Goal: Information Seeking & Learning: Learn about a topic

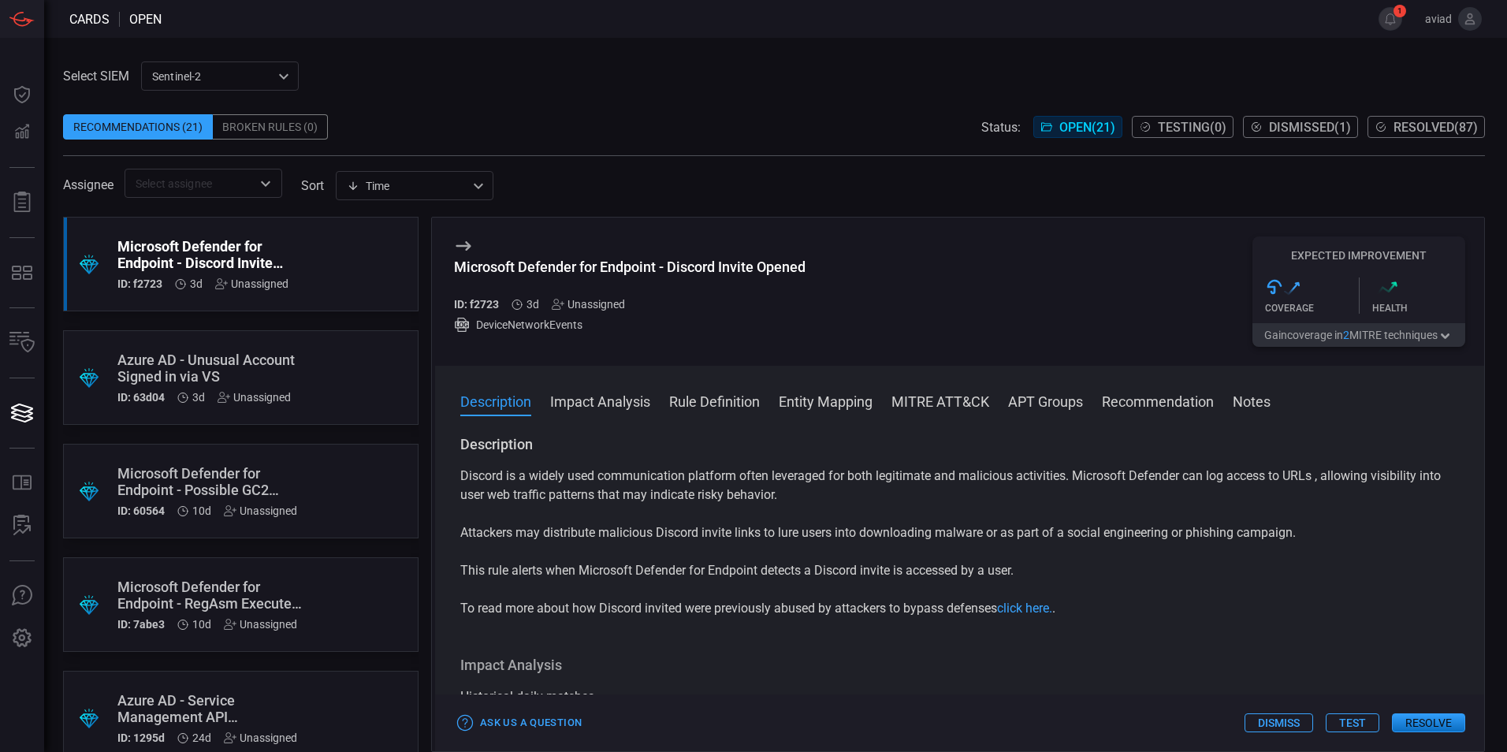
click at [818, 207] on span at bounding box center [774, 207] width 1422 height 19
click at [1401, 17] on button "1" at bounding box center [1391, 19] width 24 height 24
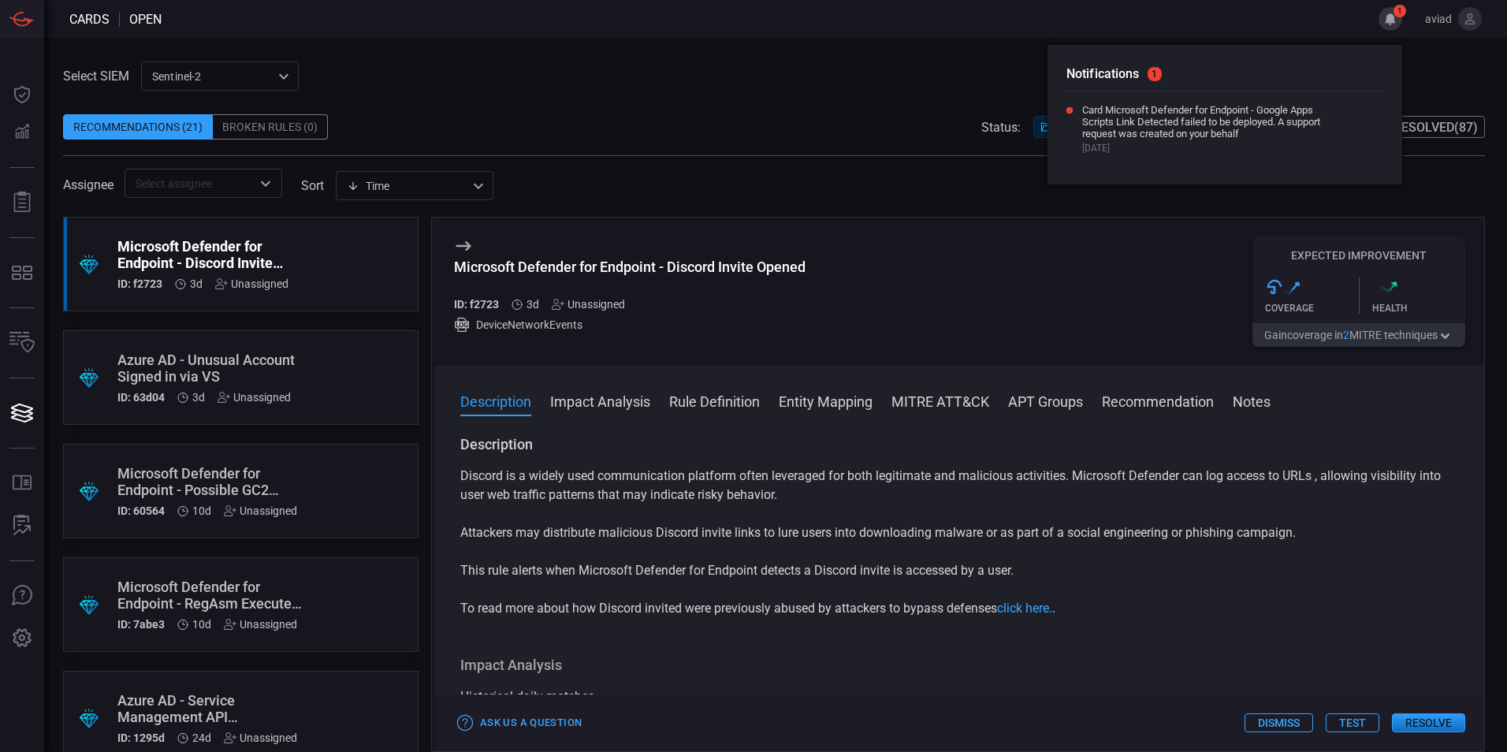
click at [806, 32] on span at bounding box center [761, 19] width 1198 height 38
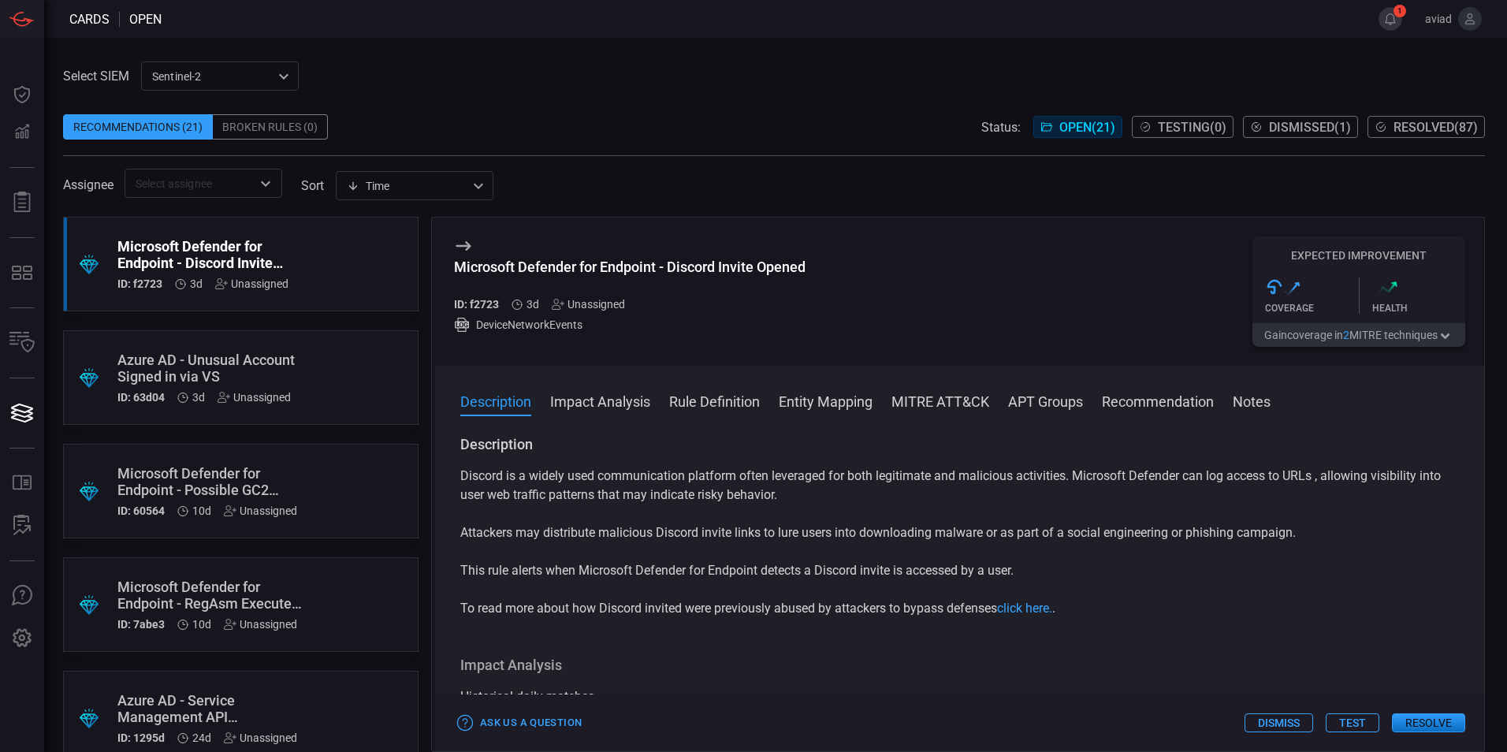
click at [1396, 25] on button "1" at bounding box center [1391, 19] width 24 height 24
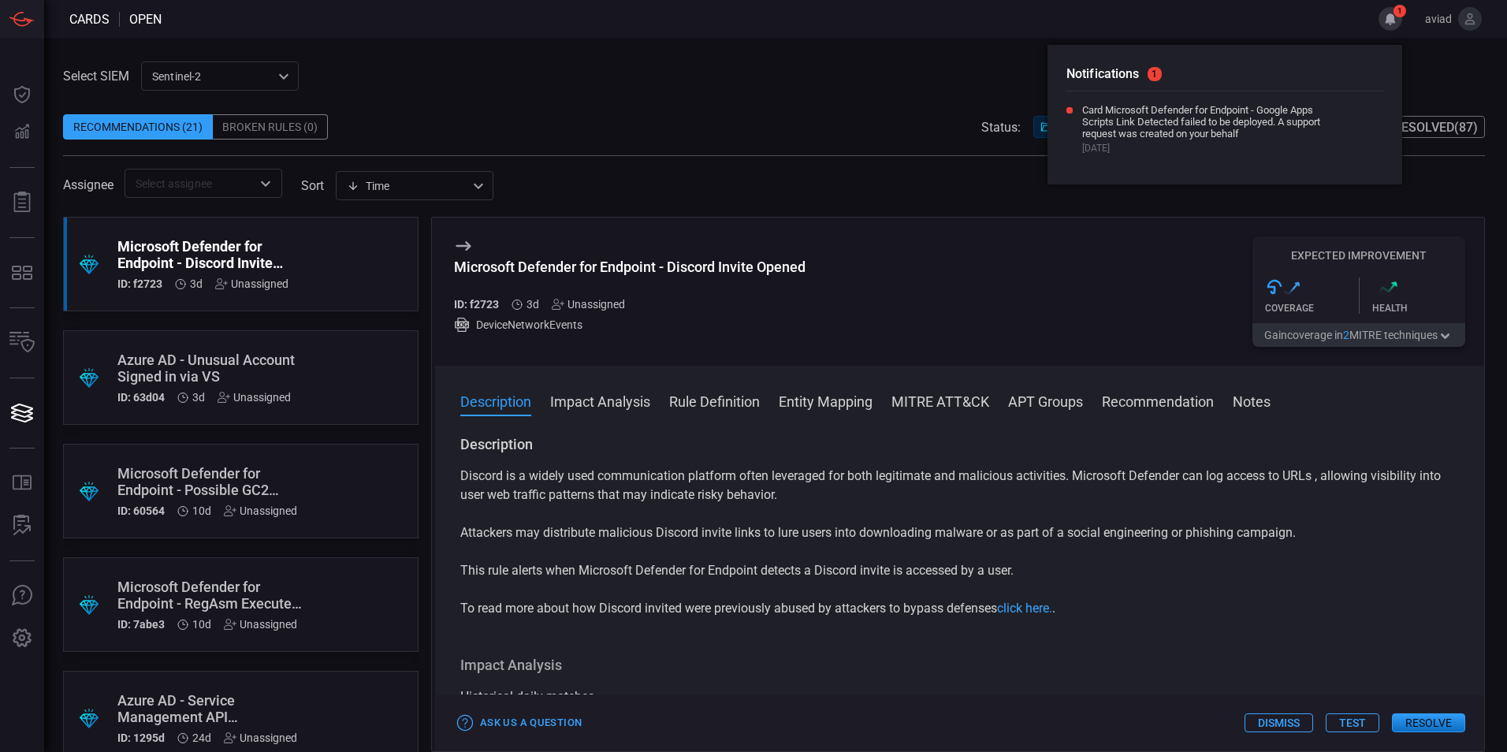
click at [1220, 57] on div "Notifications 1 Card Microsoft Defender for Endpoint - Google Apps Scripts Link…" at bounding box center [1225, 115] width 355 height 140
click at [871, 60] on div "Select SIEM sentinel-2 78f76eb1-fabe-46a6-810b-f333e9527487 ​ Recommendations (…" at bounding box center [775, 395] width 1463 height 714
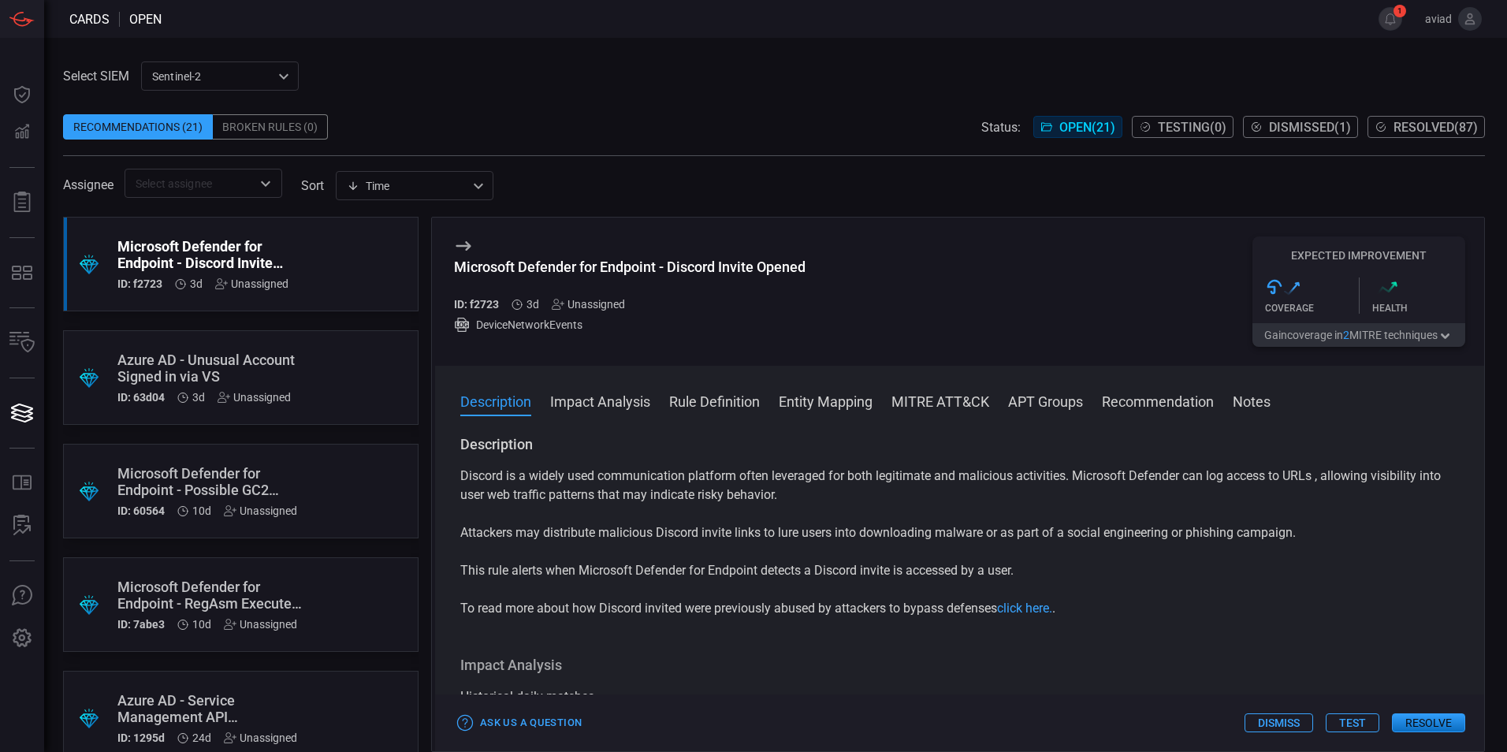
click at [509, 264] on div "Microsoft Defender for Endpoint - Discord Invite Opened" at bounding box center [630, 267] width 352 height 17
drag, startPoint x: 509, startPoint y: 264, endPoint x: 560, endPoint y: 267, distance: 51.3
click at [560, 267] on div "Microsoft Defender for Endpoint - Discord Invite Opened" at bounding box center [630, 267] width 352 height 17
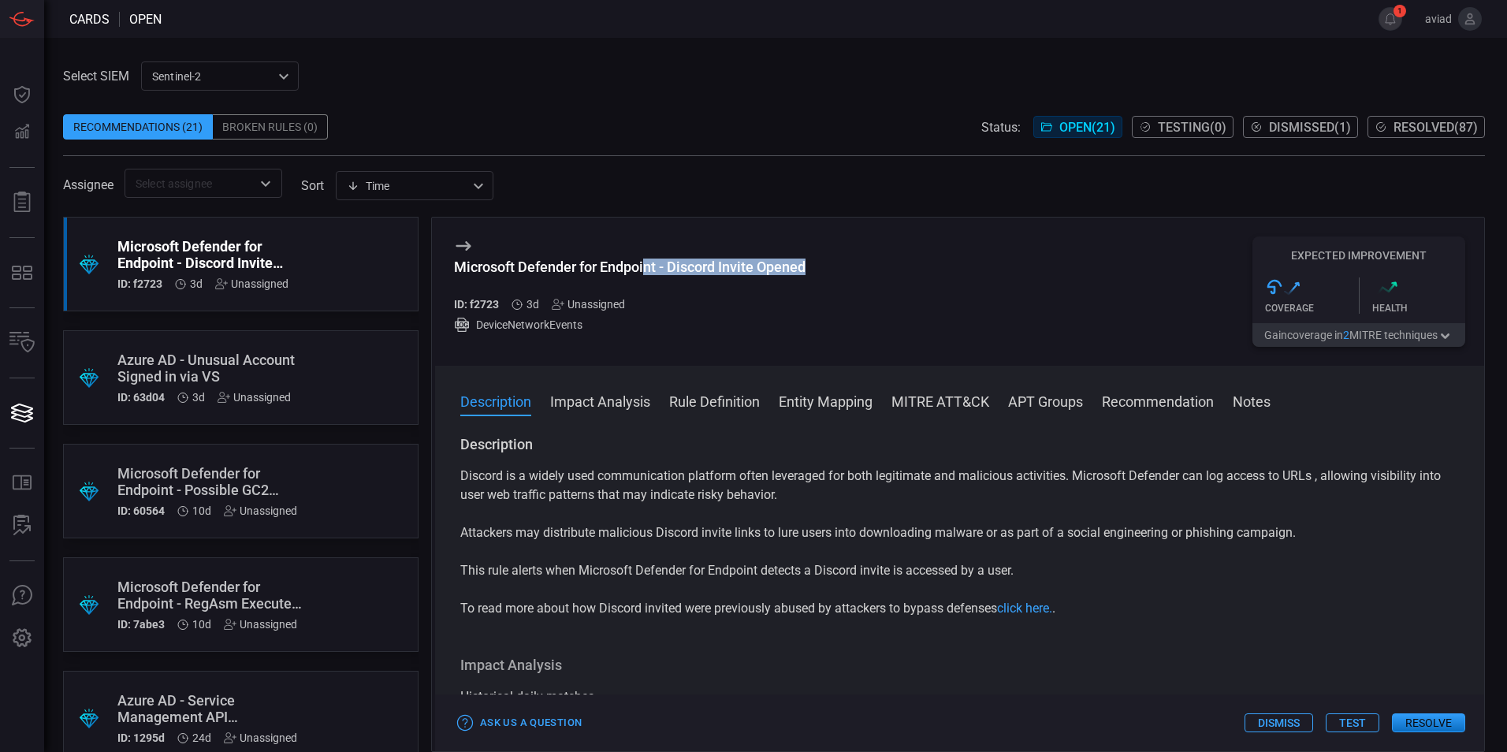
drag, startPoint x: 648, startPoint y: 270, endPoint x: 849, endPoint y: 269, distance: 201.1
click at [849, 269] on div "Microsoft Defender for Endpoint - Discord Invite Opened ID: f2723 3d Unassigned…" at bounding box center [959, 292] width 1049 height 148
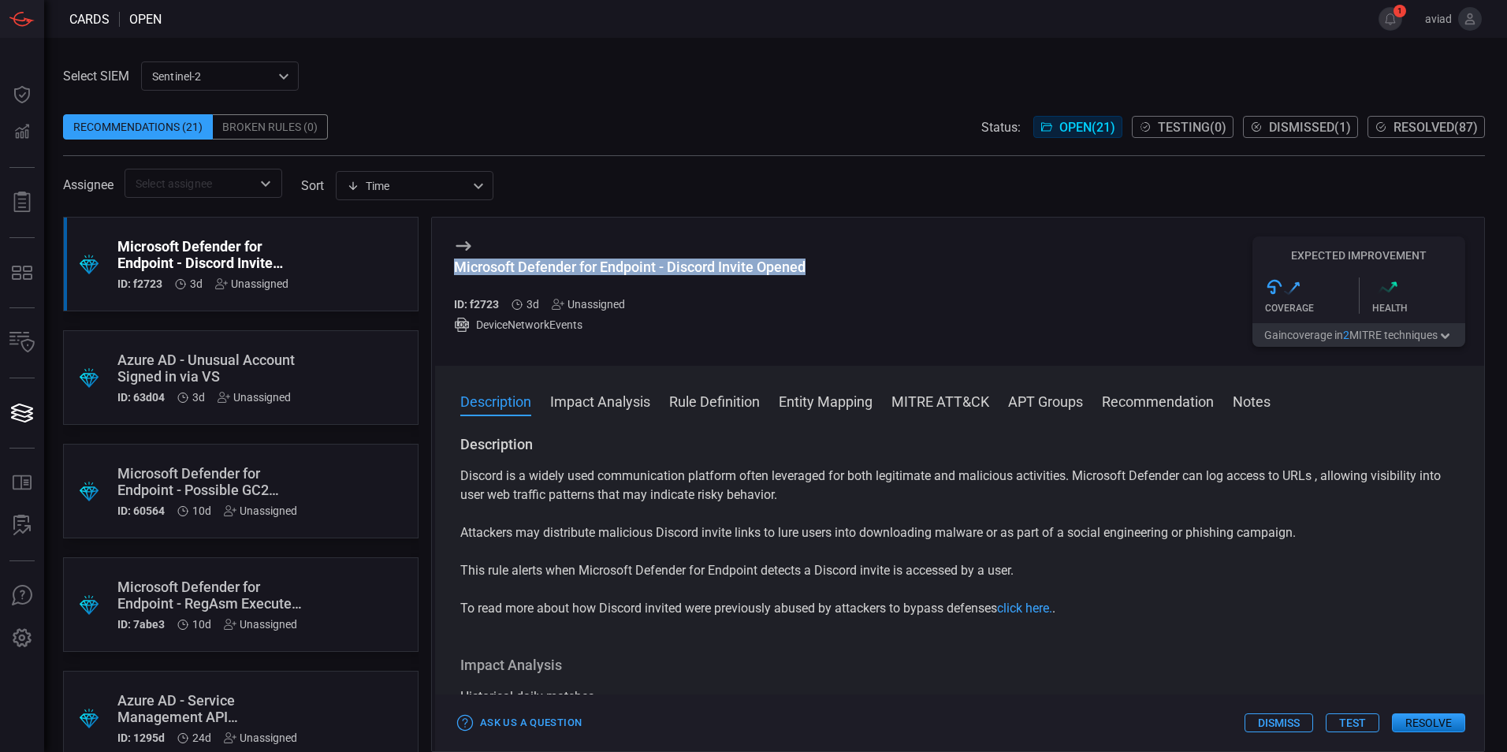
click at [849, 269] on div "Microsoft Defender for Endpoint - Discord Invite Opened ID: f2723 3d Unassigned…" at bounding box center [959, 292] width 1049 height 148
drag, startPoint x: 648, startPoint y: 266, endPoint x: 456, endPoint y: 266, distance: 191.6
click at [456, 266] on div "Microsoft Defender for Endpoint - Discord Invite Opened" at bounding box center [630, 267] width 352 height 17
drag, startPoint x: 456, startPoint y: 266, endPoint x: 770, endPoint y: 261, distance: 313.8
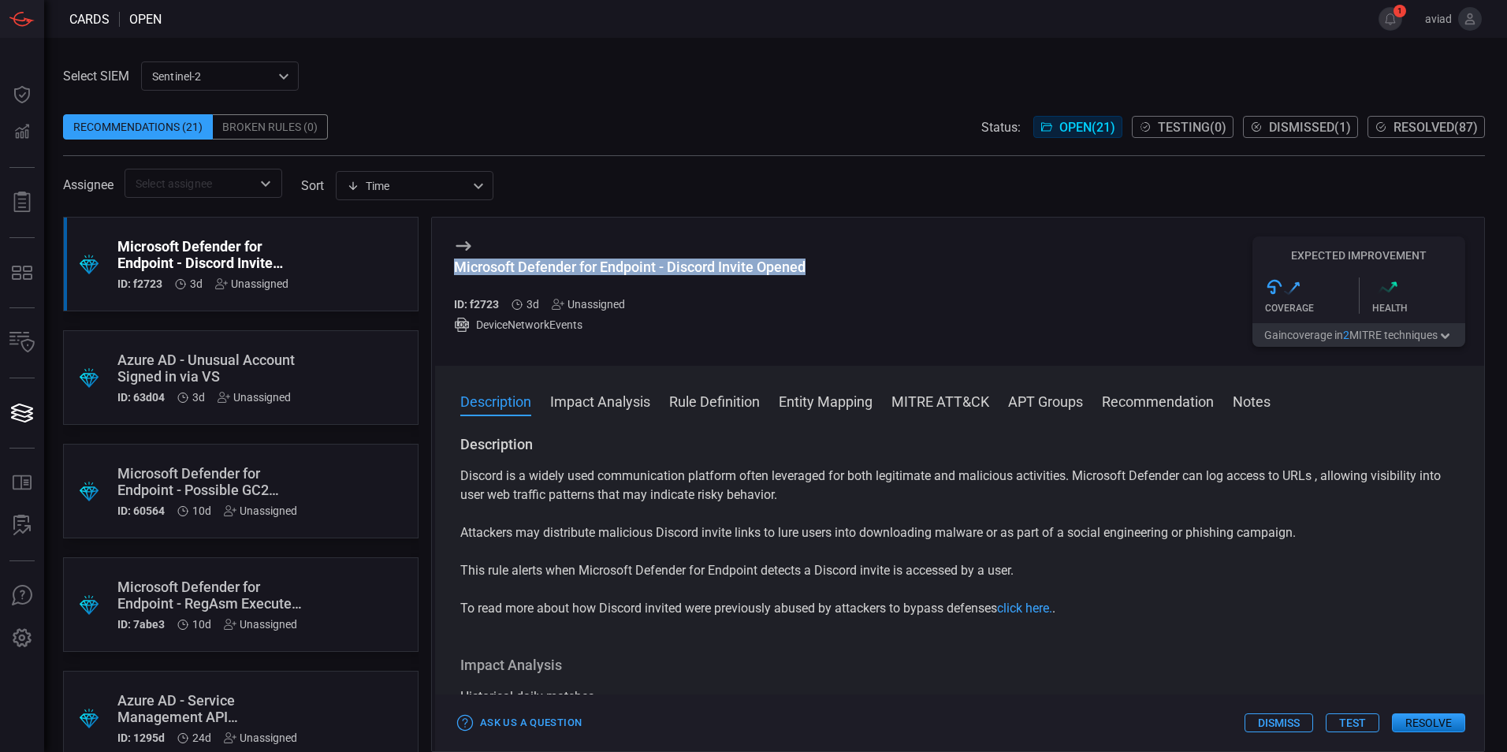
click at [770, 261] on div "Microsoft Defender for Endpoint - Discord Invite Opened" at bounding box center [630, 267] width 352 height 17
drag, startPoint x: 770, startPoint y: 261, endPoint x: 469, endPoint y: 262, distance: 301.2
click at [469, 262] on div "Microsoft Defender for Endpoint - Discord Invite Opened" at bounding box center [630, 267] width 352 height 17
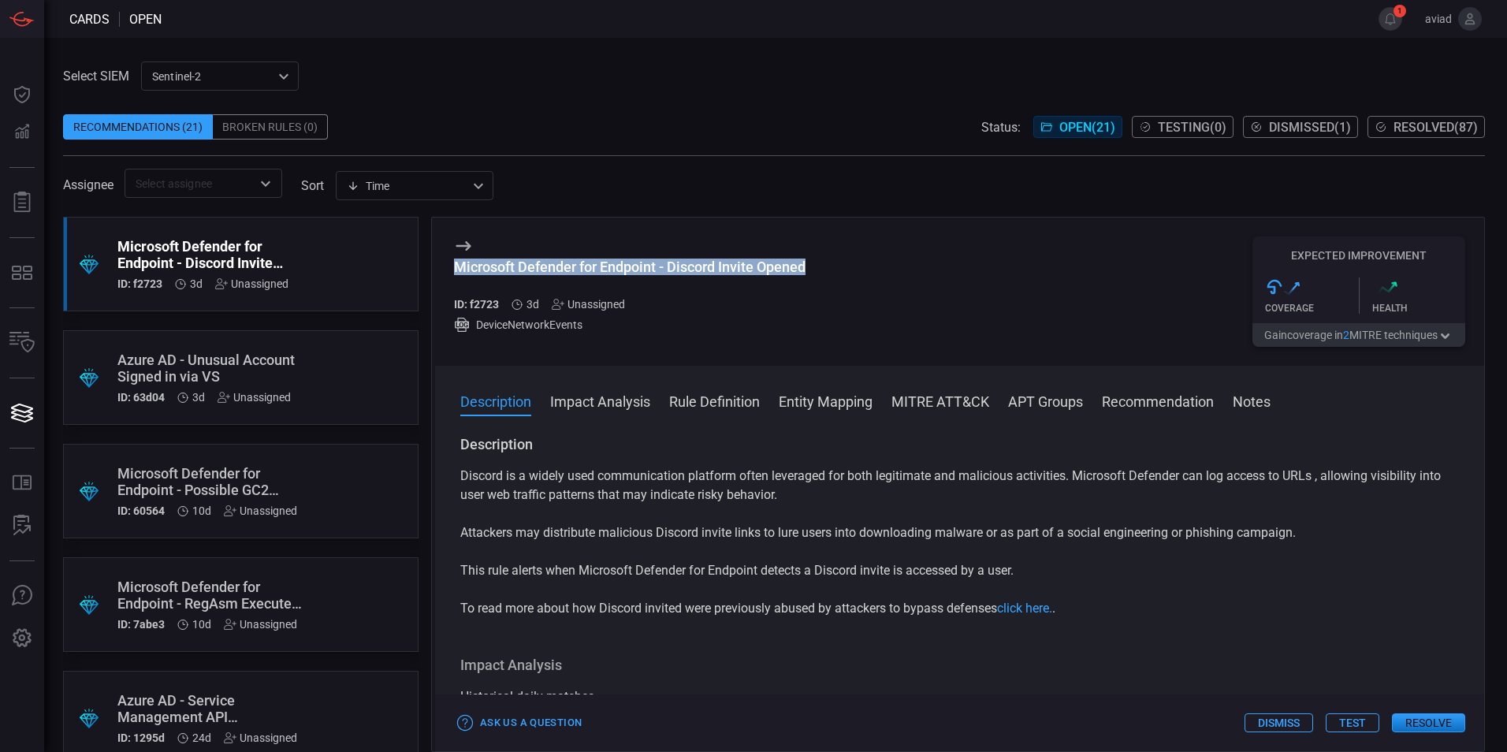
drag, startPoint x: 456, startPoint y: 267, endPoint x: 829, endPoint y: 267, distance: 372.1
click at [829, 267] on div "Microsoft Defender for Endpoint - Discord Invite Opened ID: f2723 3d Unassigned…" at bounding box center [959, 292] width 1049 height 148
drag, startPoint x: 788, startPoint y: 267, endPoint x: 447, endPoint y: 271, distance: 341.4
click at [447, 271] on div "Microsoft Defender for Endpoint - Discord Invite Opened ID: f2723 3d Unassigned…" at bounding box center [959, 292] width 1049 height 148
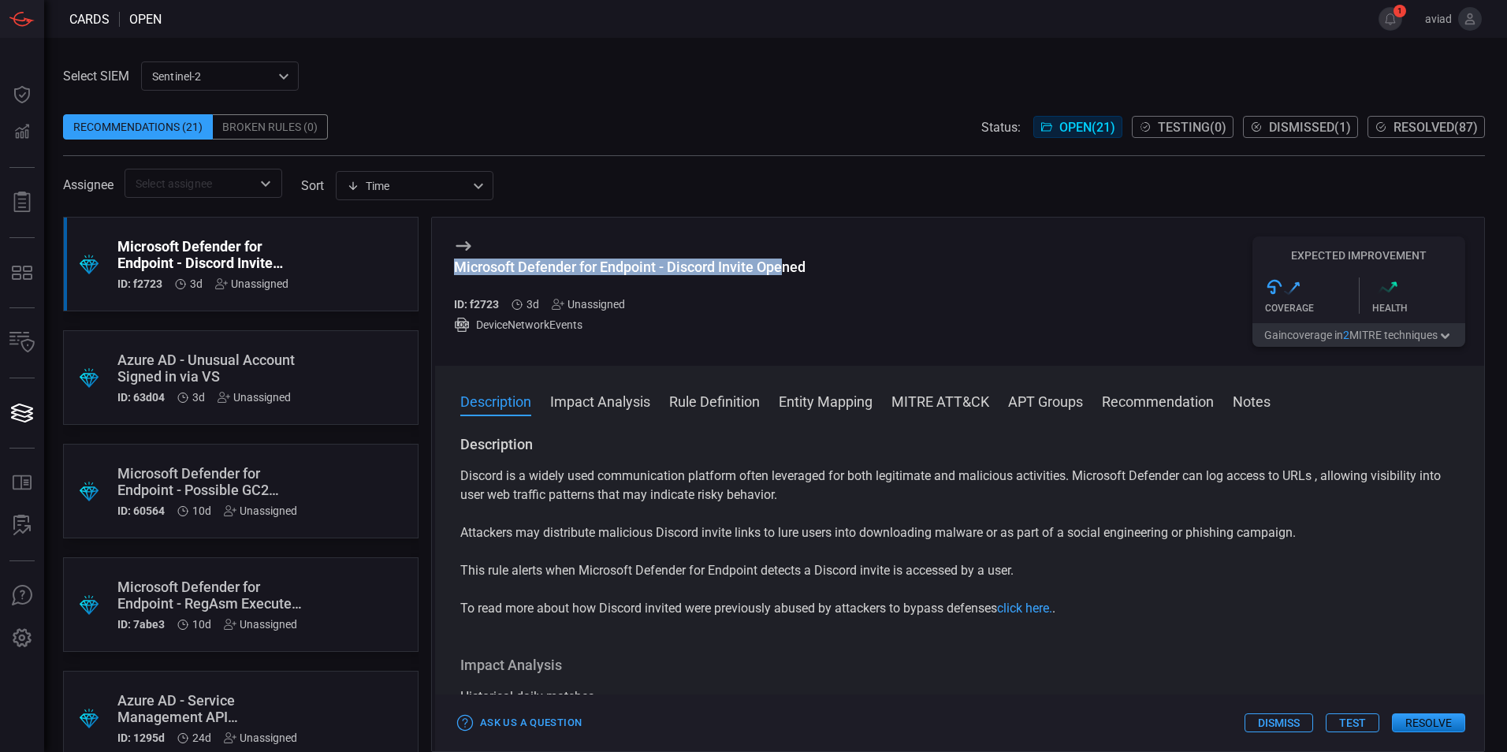
click at [447, 271] on div "Microsoft Defender for Endpoint - Discord Invite Opened ID: f2723 3d Unassigned…" at bounding box center [959, 292] width 1049 height 148
drag, startPoint x: 447, startPoint y: 271, endPoint x: 818, endPoint y: 281, distance: 371.5
click at [818, 281] on div "Microsoft Defender for Endpoint - Discord Invite Opened ID: f2723 3d Unassigned…" at bounding box center [959, 292] width 1049 height 148
drag, startPoint x: 818, startPoint y: 281, endPoint x: 501, endPoint y: 281, distance: 317.7
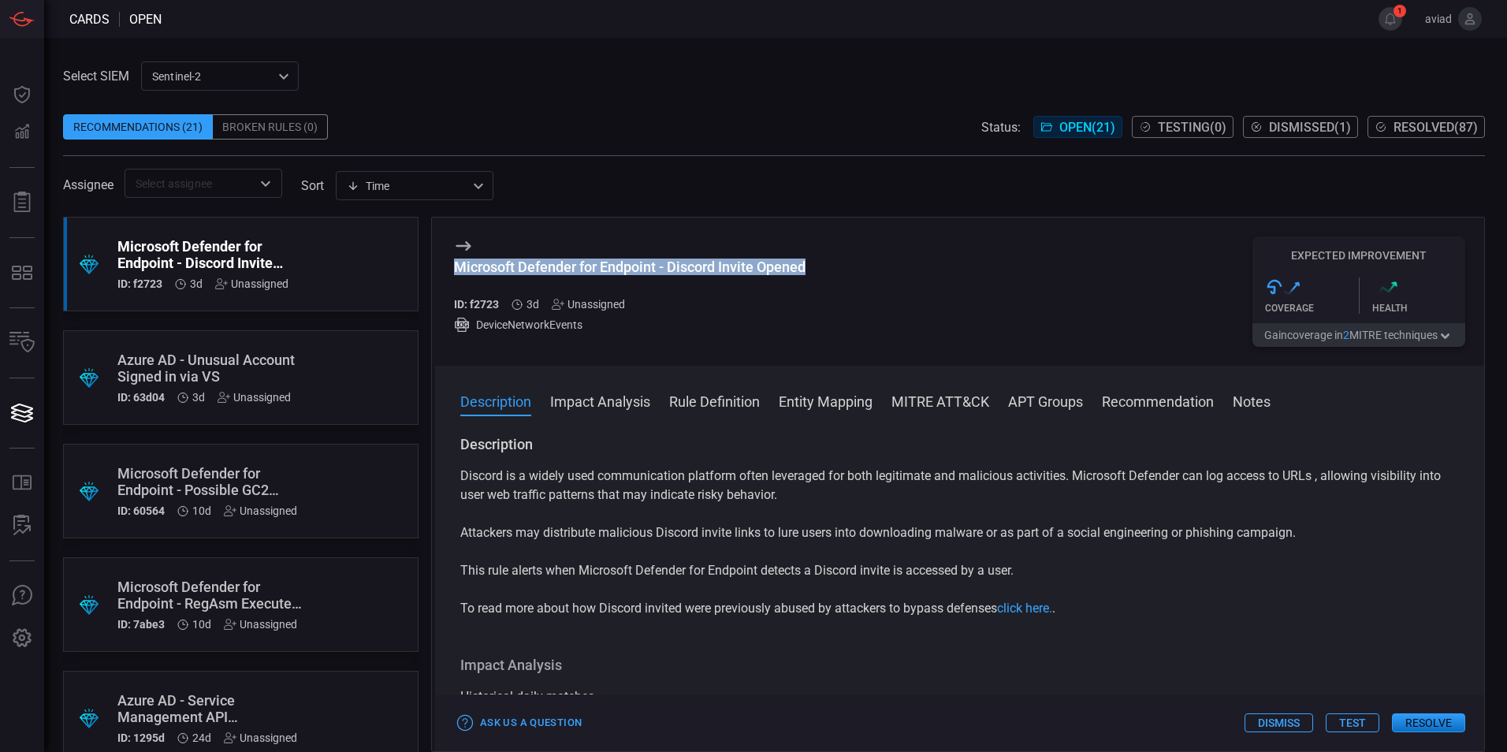
click at [501, 281] on div "Microsoft Defender for Endpoint - Discord Invite Opened ID: f2723 3d Unassigned…" at bounding box center [959, 292] width 1049 height 148
click at [501, 281] on h3 "Microsoft Defender for Endpoint - Discord Invite Opened" at bounding box center [630, 275] width 352 height 33
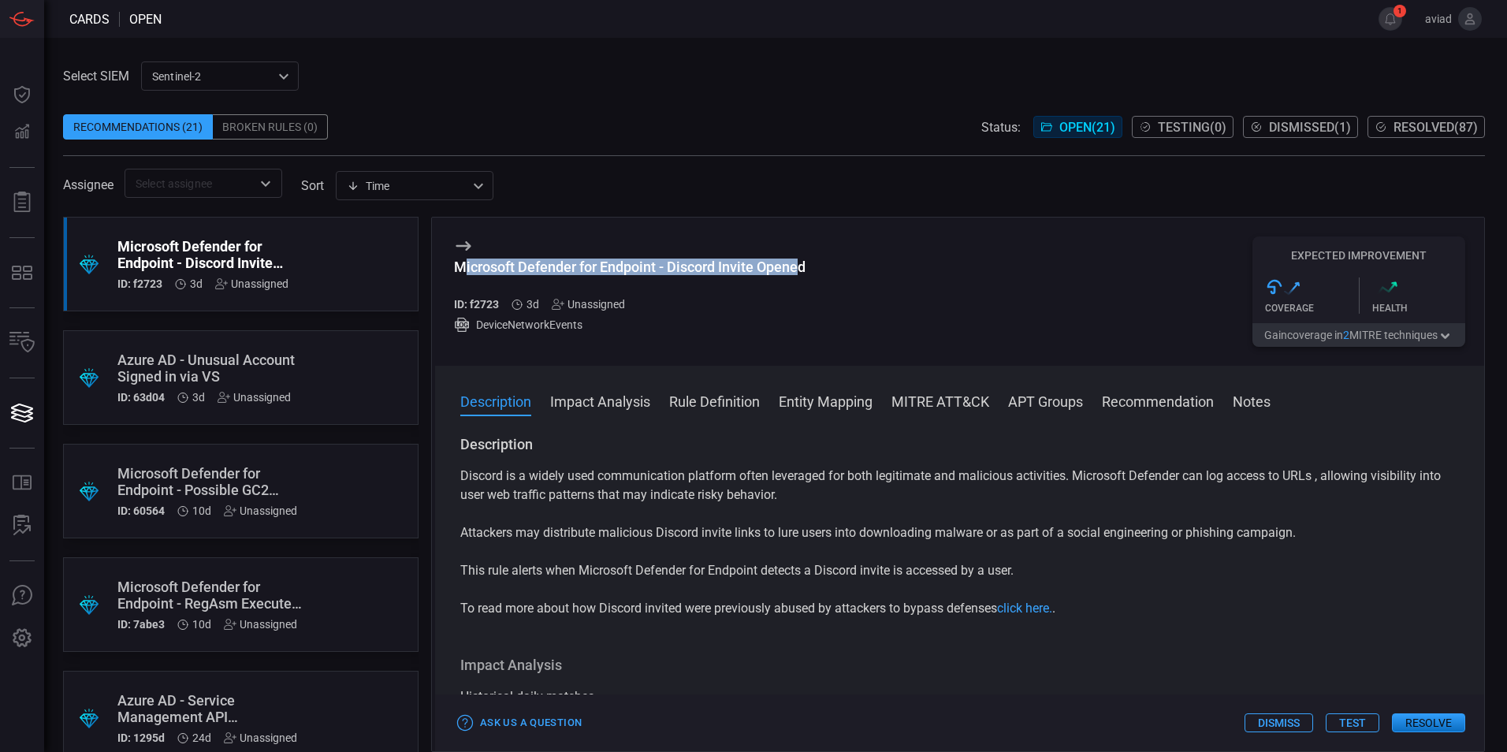
drag, startPoint x: 460, startPoint y: 265, endPoint x: 802, endPoint y: 270, distance: 341.4
click at [802, 270] on div "Microsoft Defender for Endpoint - Discord Invite Opened" at bounding box center [630, 267] width 352 height 17
drag, startPoint x: 802, startPoint y: 270, endPoint x: 799, endPoint y: 318, distance: 48.2
click at [799, 318] on div "DeviceNetworkEvents" at bounding box center [630, 325] width 352 height 16
drag, startPoint x: 809, startPoint y: 270, endPoint x: 468, endPoint y: 267, distance: 340.6
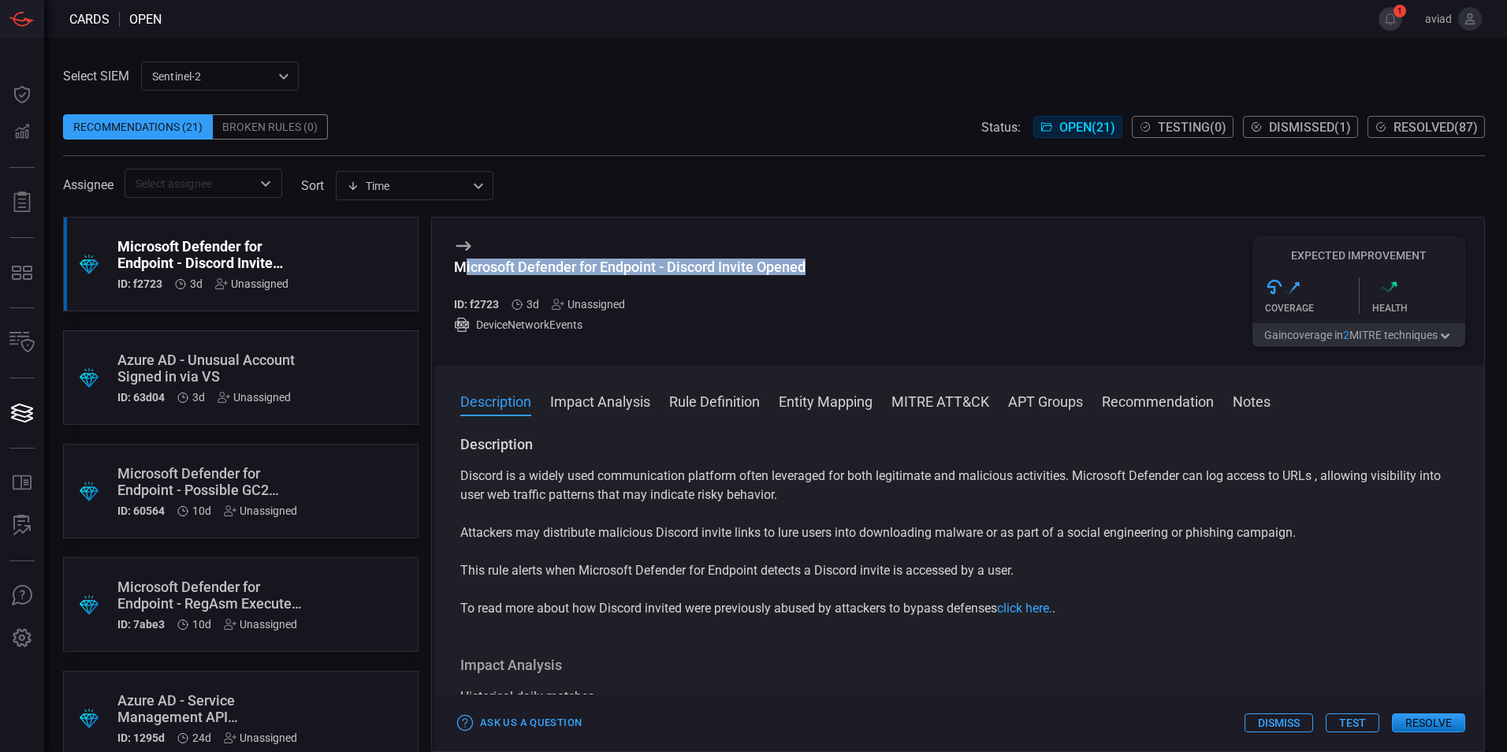
click at [468, 267] on div "Microsoft Defender for Endpoint - Discord Invite Opened" at bounding box center [630, 267] width 352 height 17
drag, startPoint x: 468, startPoint y: 267, endPoint x: 802, endPoint y: 265, distance: 333.5
click at [802, 265] on div "Microsoft Defender for Endpoint - Discord Invite Opened" at bounding box center [630, 267] width 352 height 17
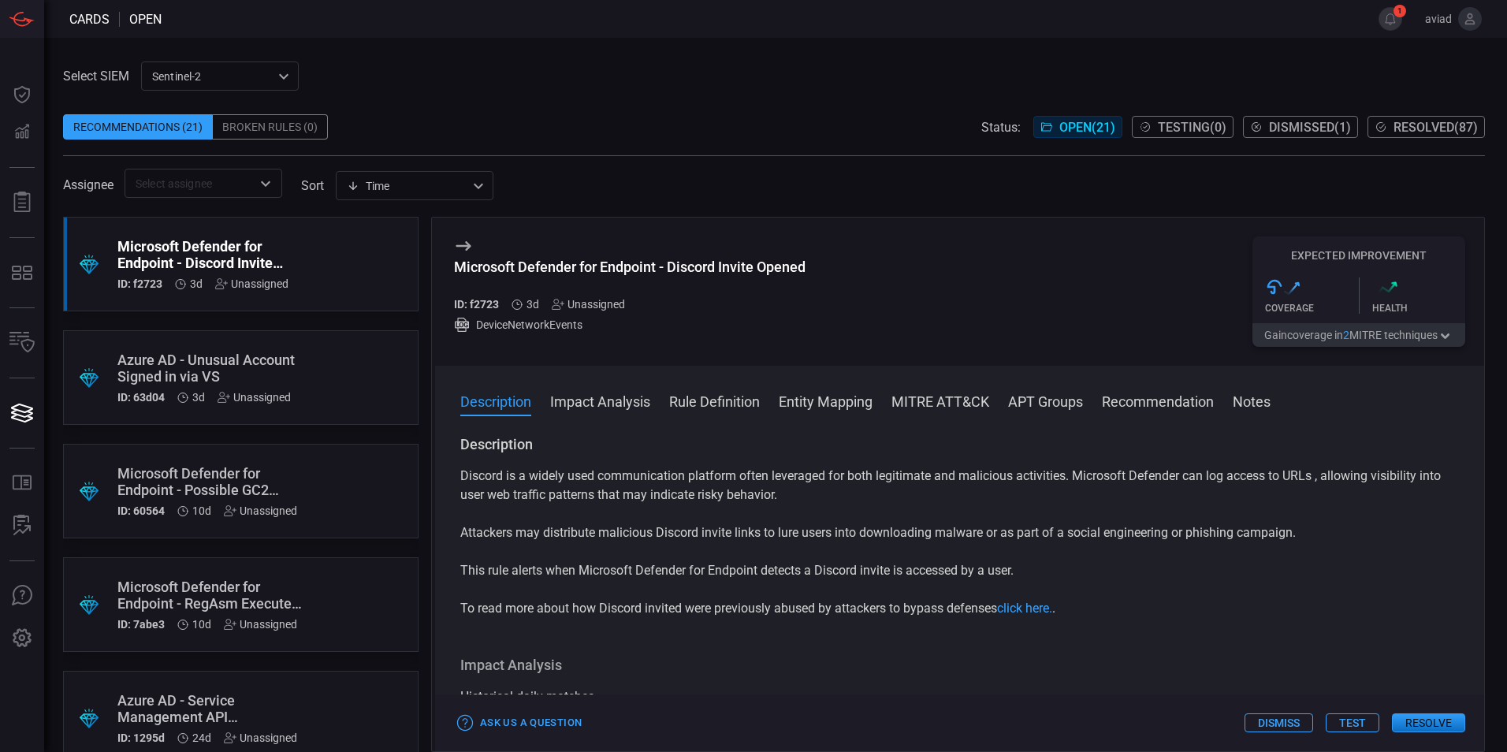
click at [265, 322] on div ".suggested_cards_icon{fill:url(#suggested_cards_icon);} Microsoft Defender for …" at bounding box center [241, 484] width 356 height 535
